Goal: Information Seeking & Learning: Learn about a topic

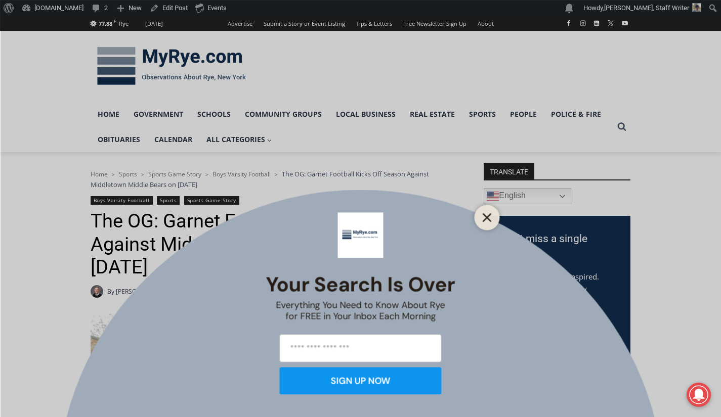
click at [494, 219] on button "Close" at bounding box center [487, 217] width 14 height 14
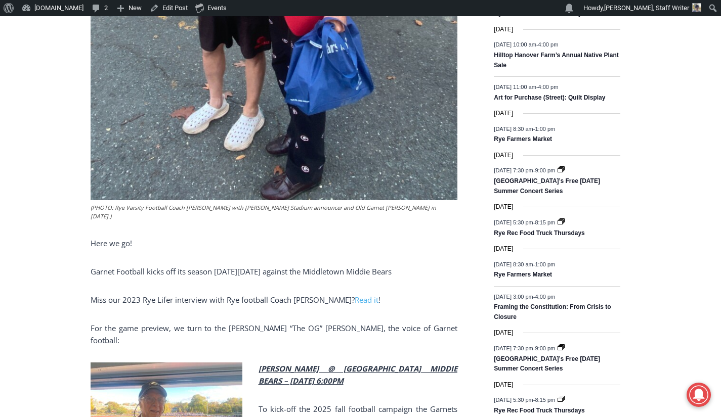
scroll to position [603, 0]
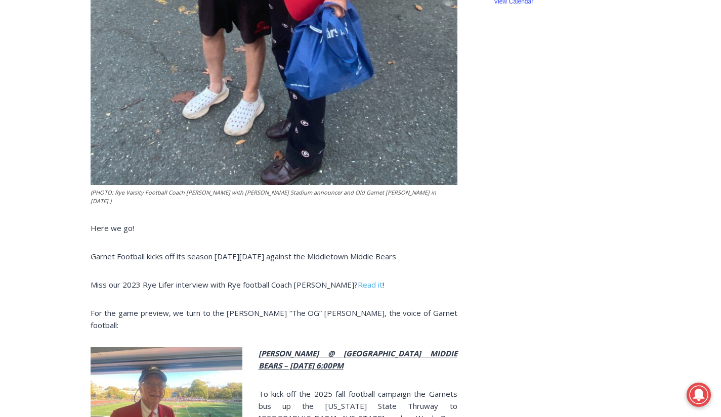
scroll to position [607, 0]
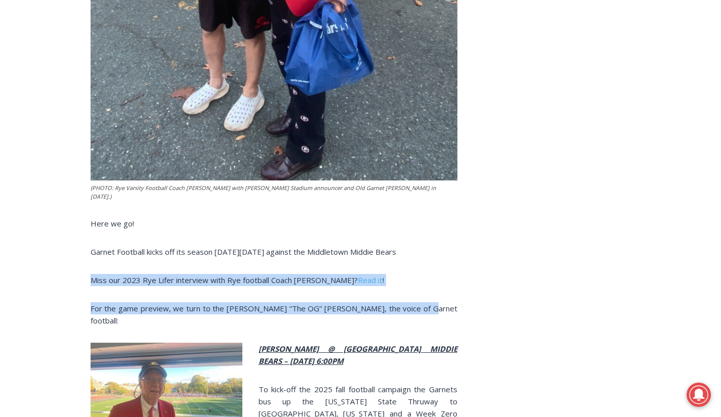
drag, startPoint x: 89, startPoint y: 271, endPoint x: 465, endPoint y: 286, distance: 376.6
copy div "Miss our 2023 Rye Lifer interview with Rye football Coach Dino Garr? Read it ! …"
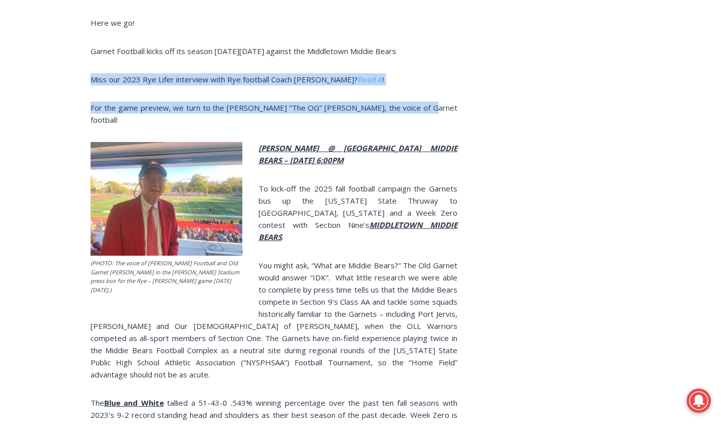
scroll to position [815, 0]
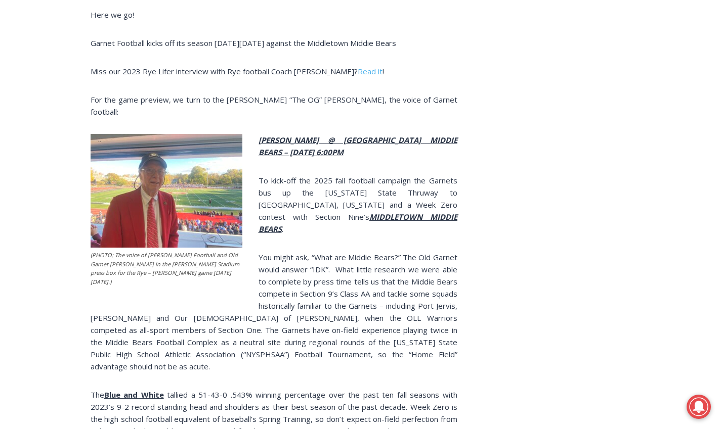
click at [351, 175] on p "To kick-off the 2025 fall football campaign the Garnets bus up the New York Sta…" at bounding box center [274, 205] width 367 height 61
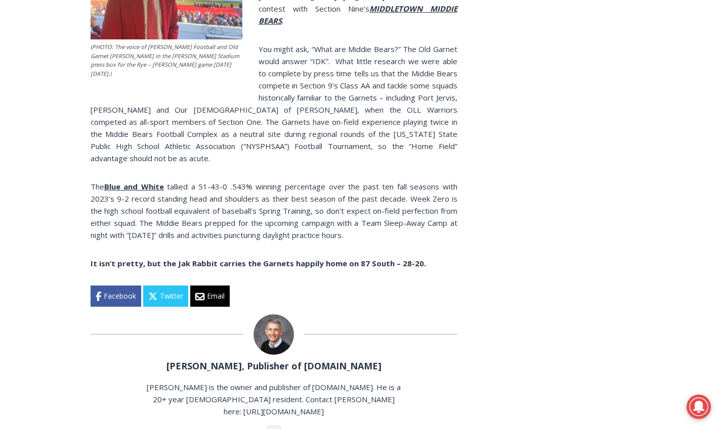
scroll to position [648, 0]
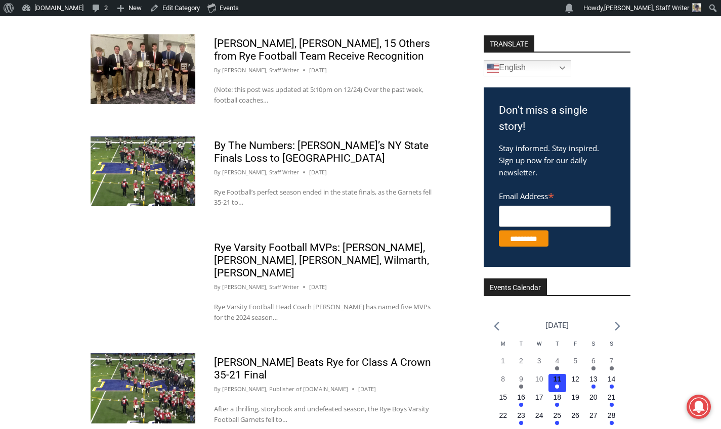
scroll to position [411, 0]
